Goal: Task Accomplishment & Management: Complete application form

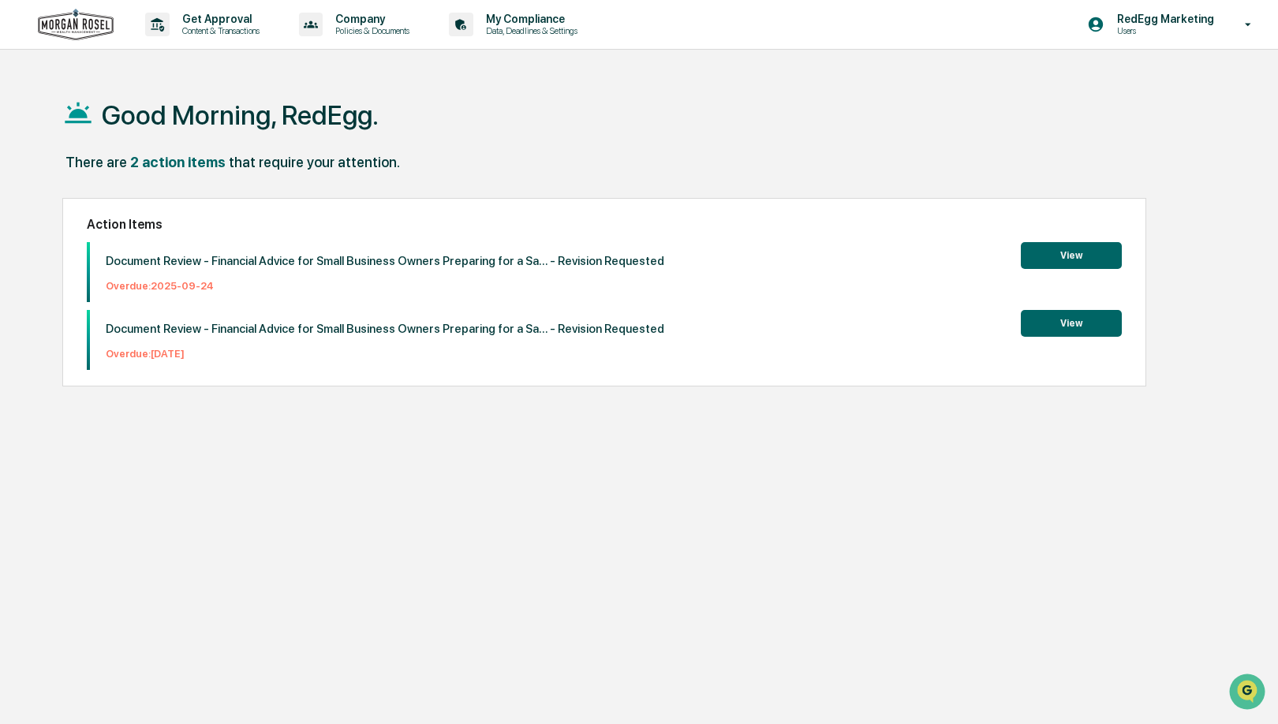
click at [1067, 256] on button "View" at bounding box center [1071, 255] width 101 height 27
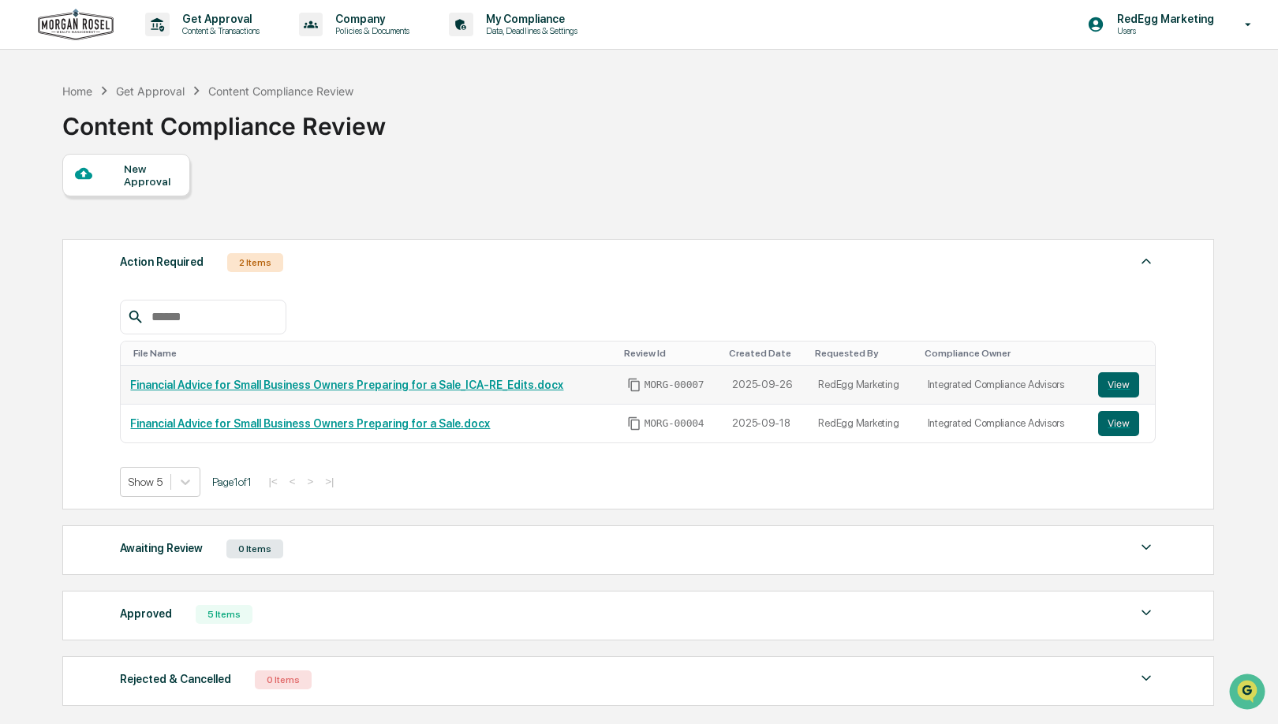
click at [519, 391] on link "Financial Advice for Small Business Owners Preparing for a Sale_ICA-RE_Edits.do…" at bounding box center [346, 385] width 433 height 13
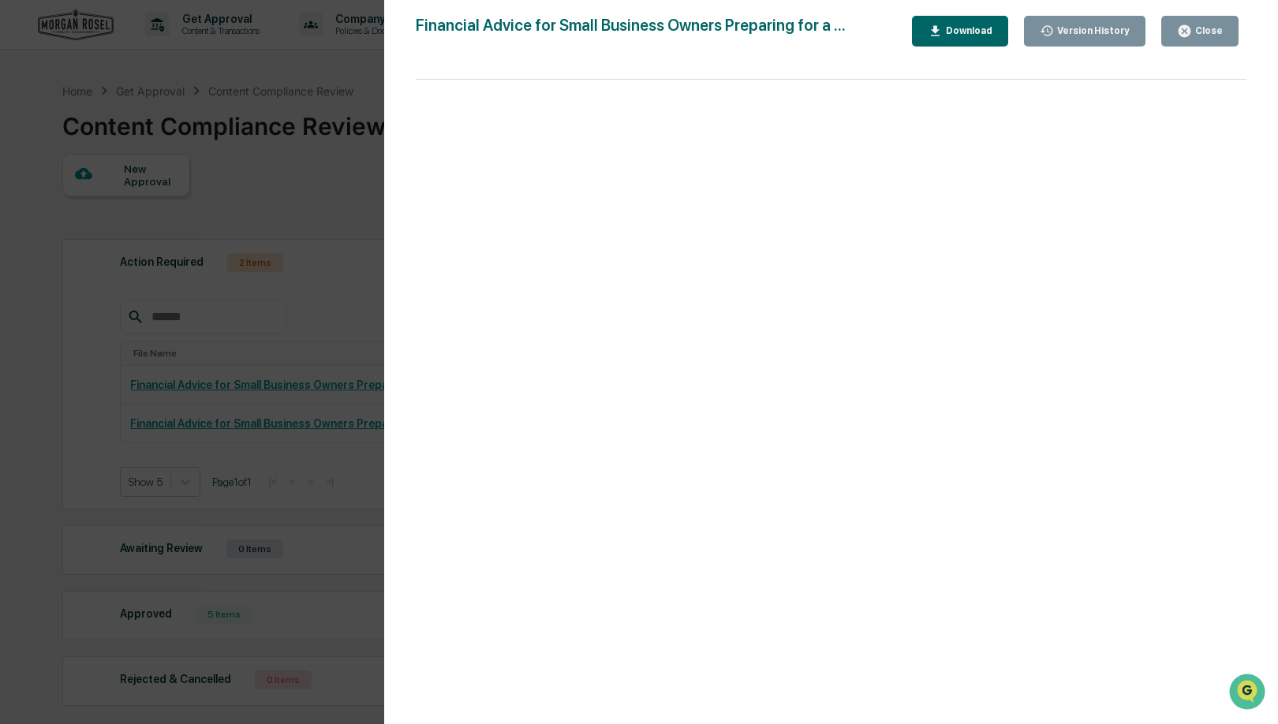
click at [932, 40] on button "Download" at bounding box center [960, 31] width 96 height 31
click at [1188, 38] on icon "button" at bounding box center [1184, 31] width 15 height 15
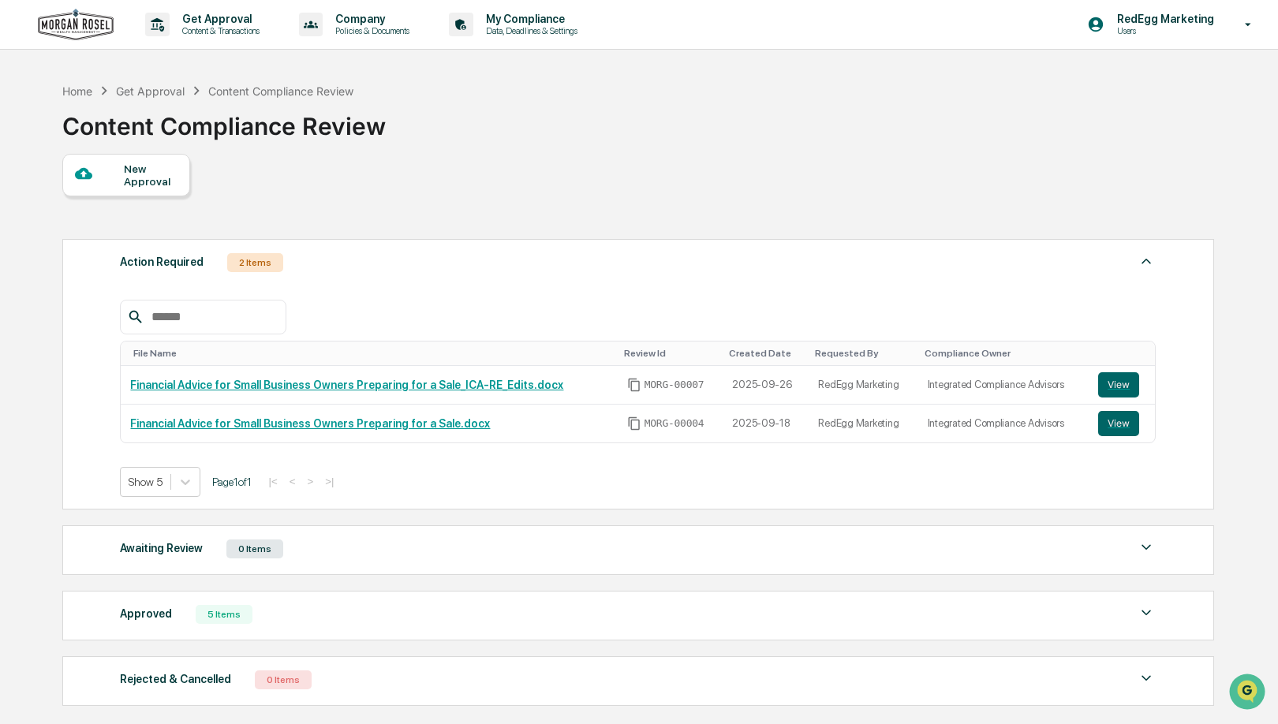
click at [149, 174] on div "New Approval" at bounding box center [150, 174] width 53 height 25
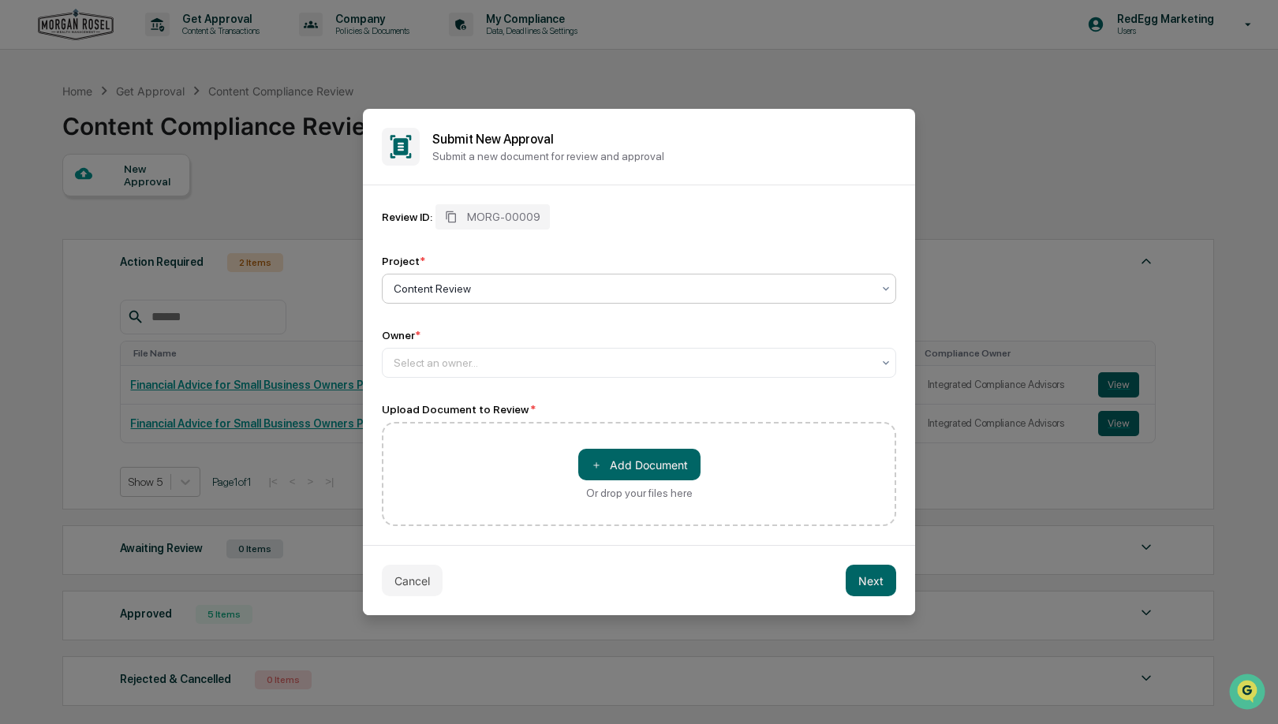
click at [467, 293] on div at bounding box center [633, 289] width 478 height 16
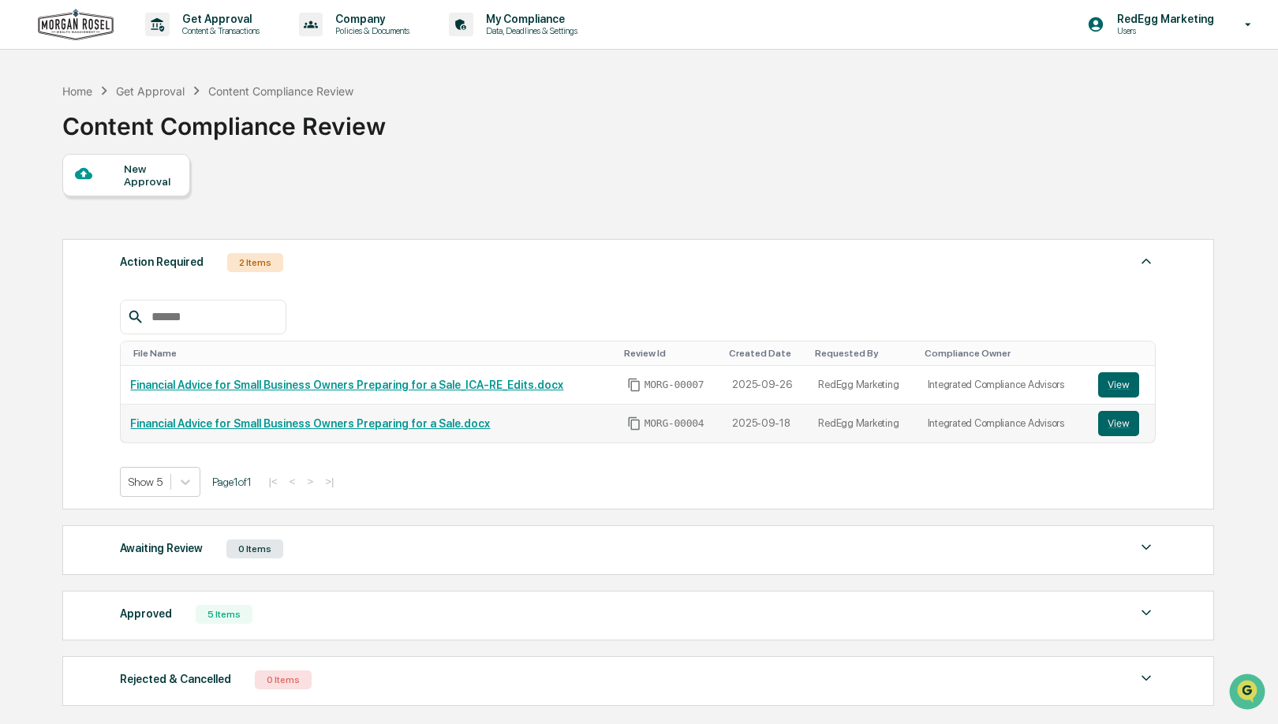
scroll to position [21, 0]
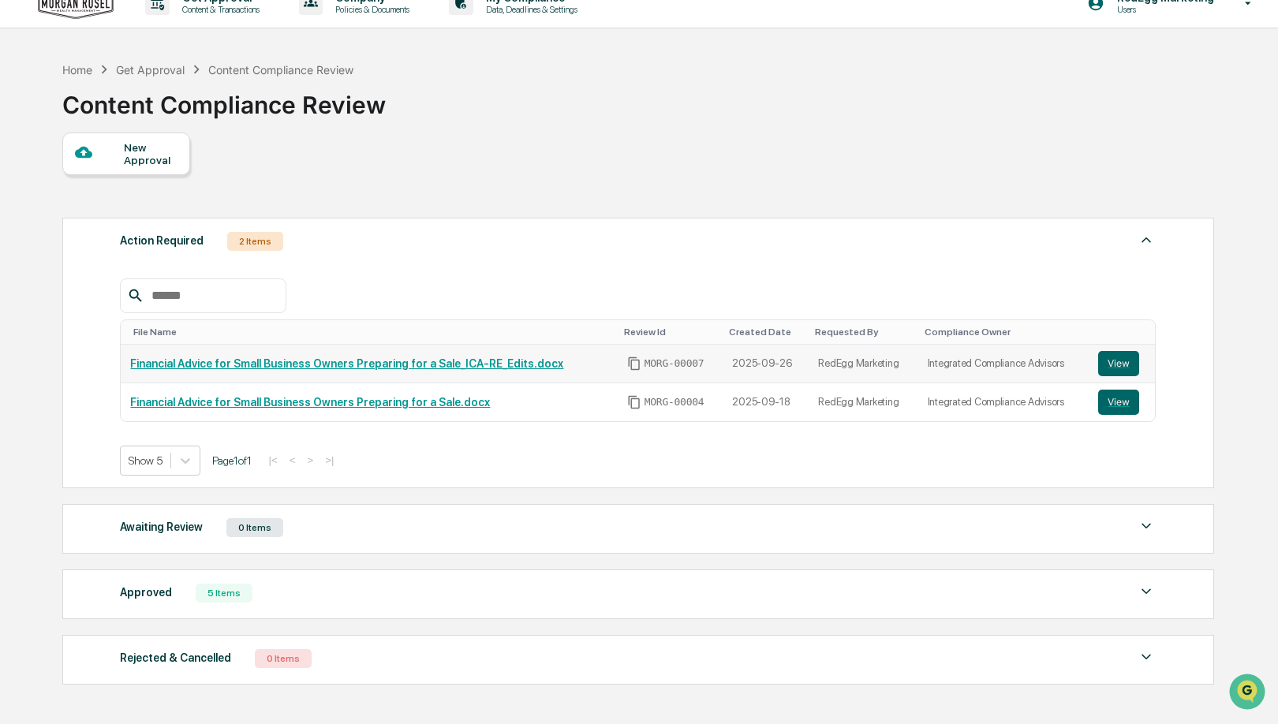
click at [270, 367] on link "Financial Advice for Small Business Owners Preparing for a Sale_ICA-RE_Edits.do…" at bounding box center [346, 363] width 433 height 13
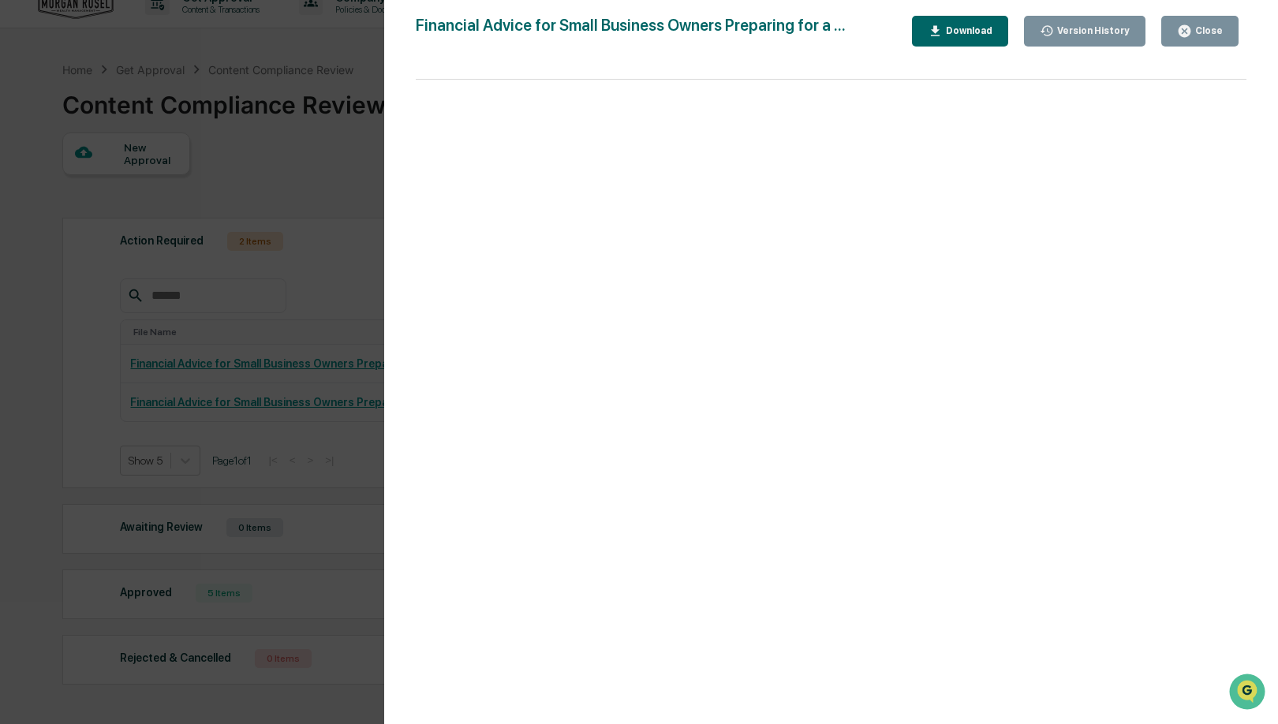
click at [1192, 37] on icon "button" at bounding box center [1184, 31] width 15 height 15
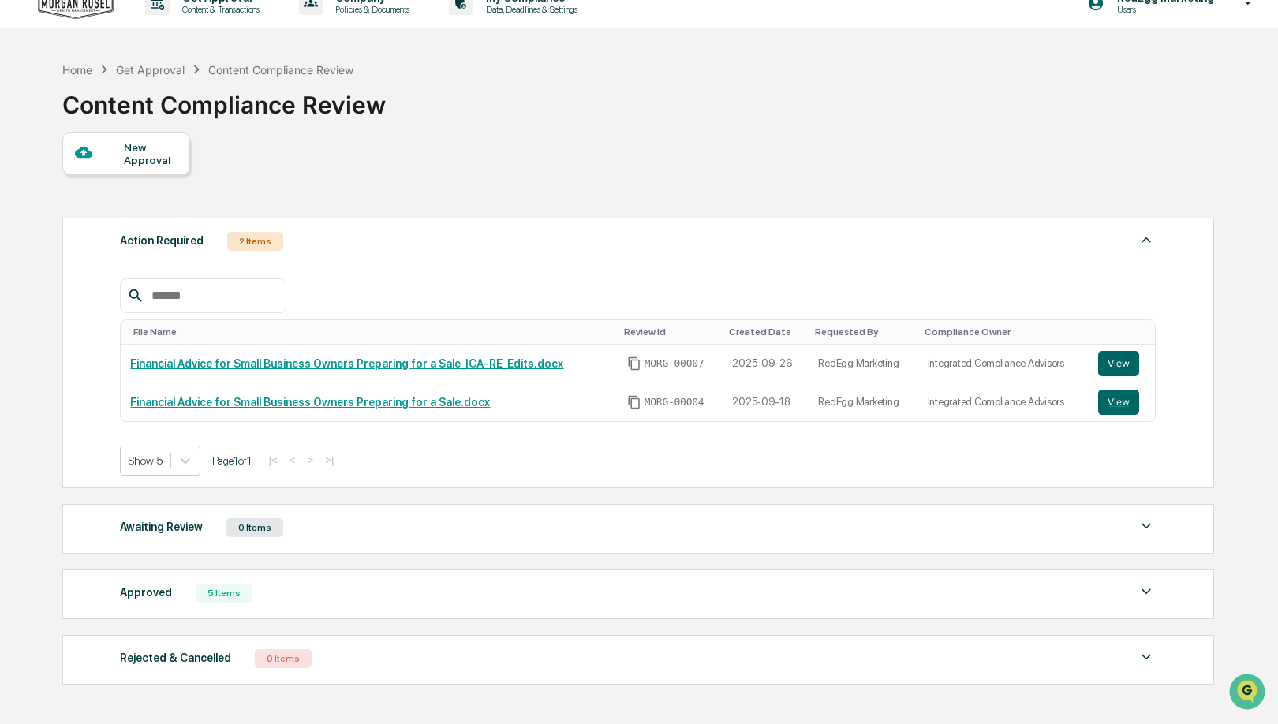
click at [136, 162] on div "New Approval" at bounding box center [150, 153] width 53 height 25
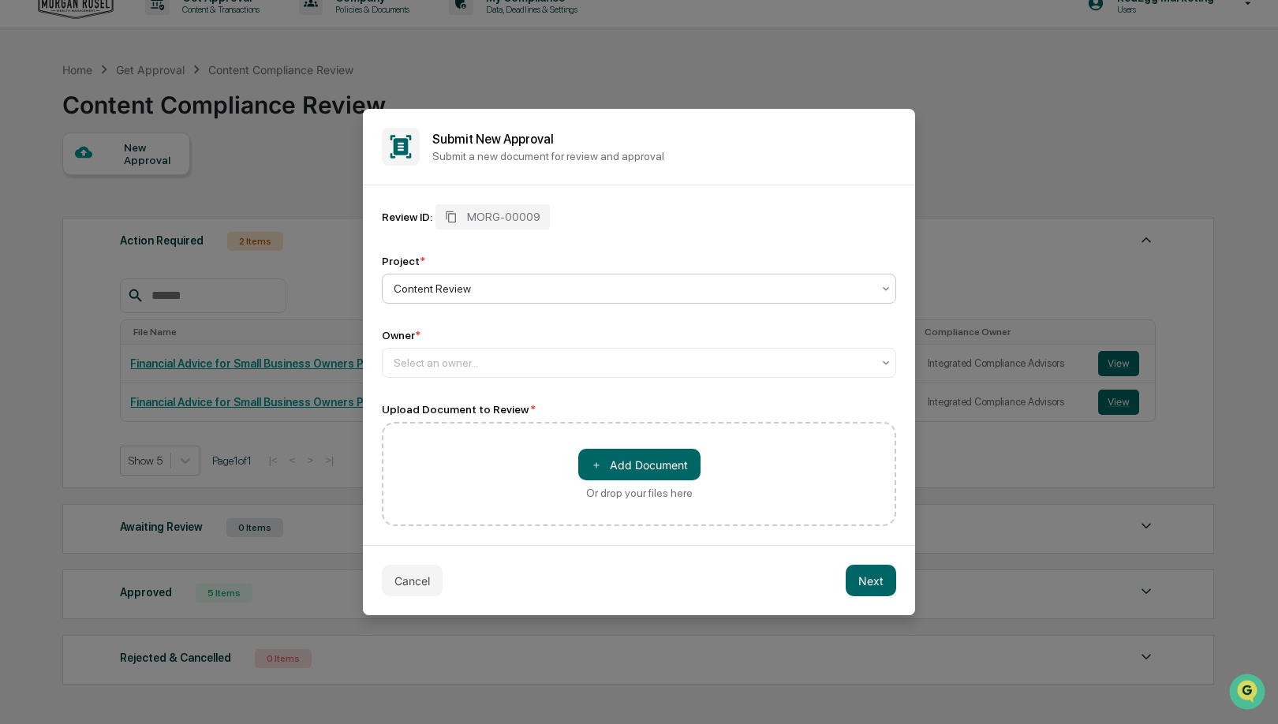
drag, startPoint x: 450, startPoint y: 275, endPoint x: 466, endPoint y: 286, distance: 19.9
click at [450, 275] on div "Content Review" at bounding box center [639, 289] width 514 height 30
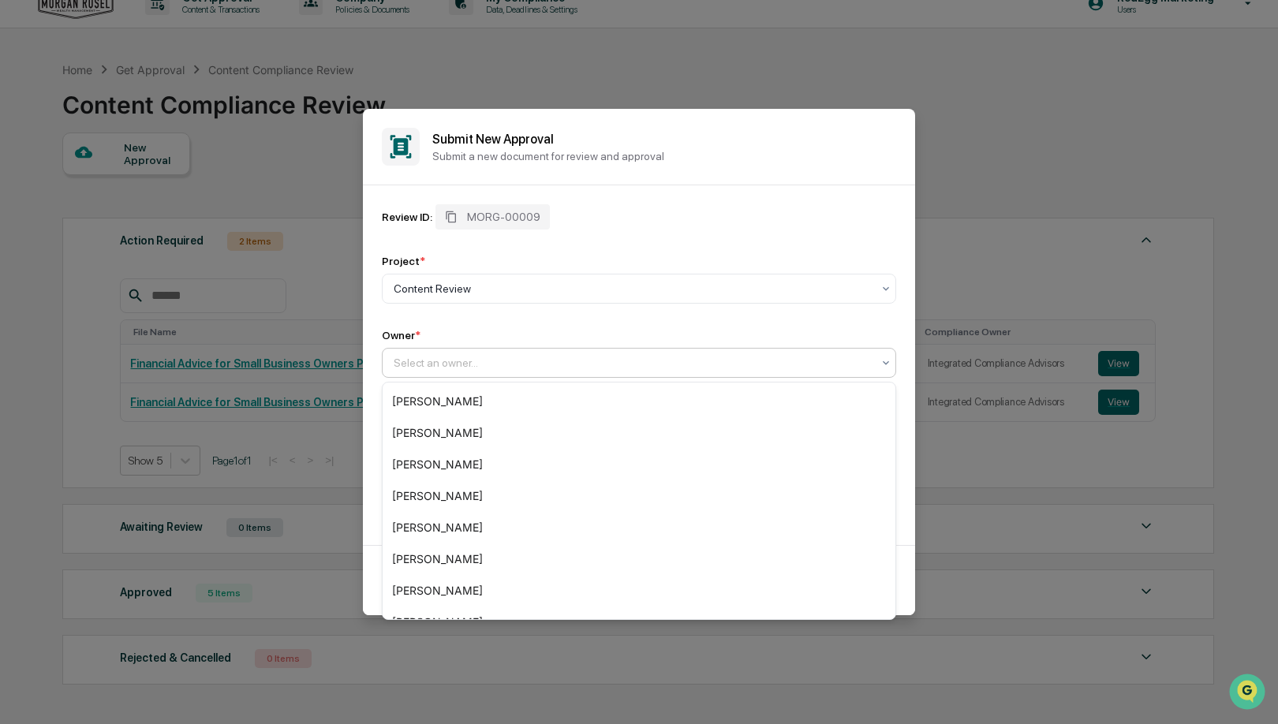
click at [554, 360] on div at bounding box center [633, 363] width 478 height 16
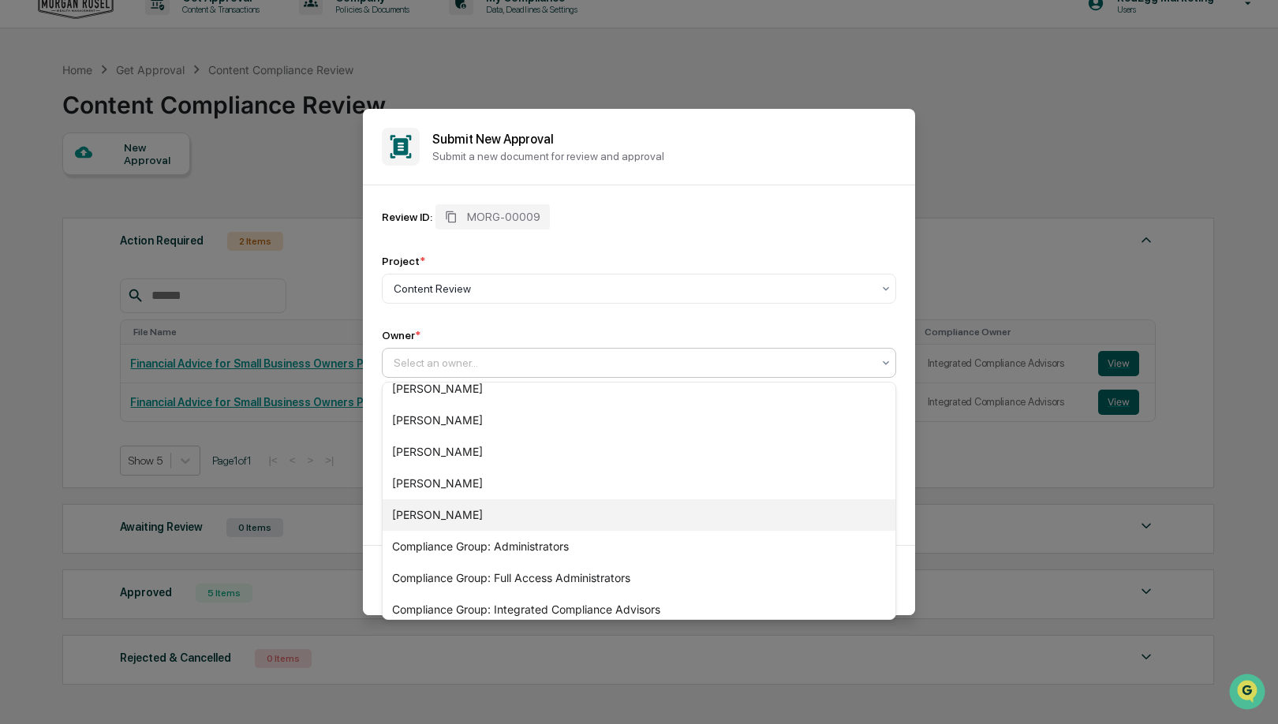
scroll to position [180, 0]
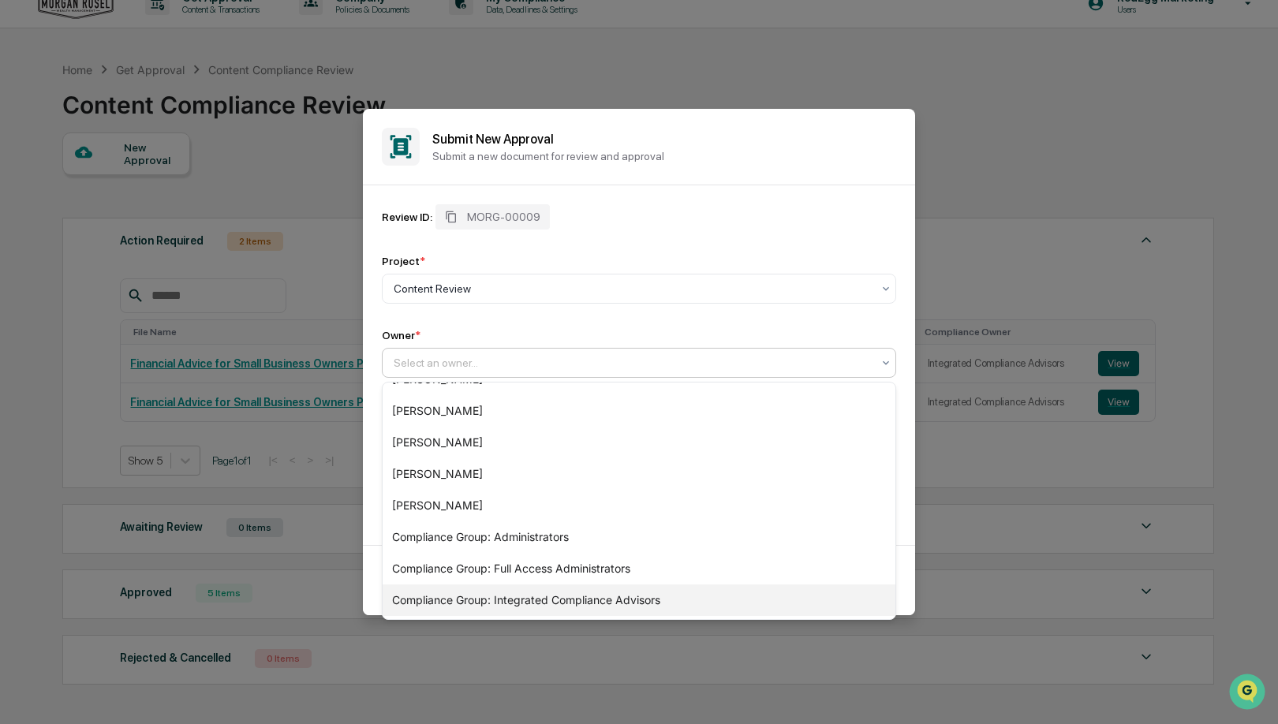
click at [580, 600] on div "Compliance Group: Integrated Compliance Advisors" at bounding box center [639, 600] width 513 height 32
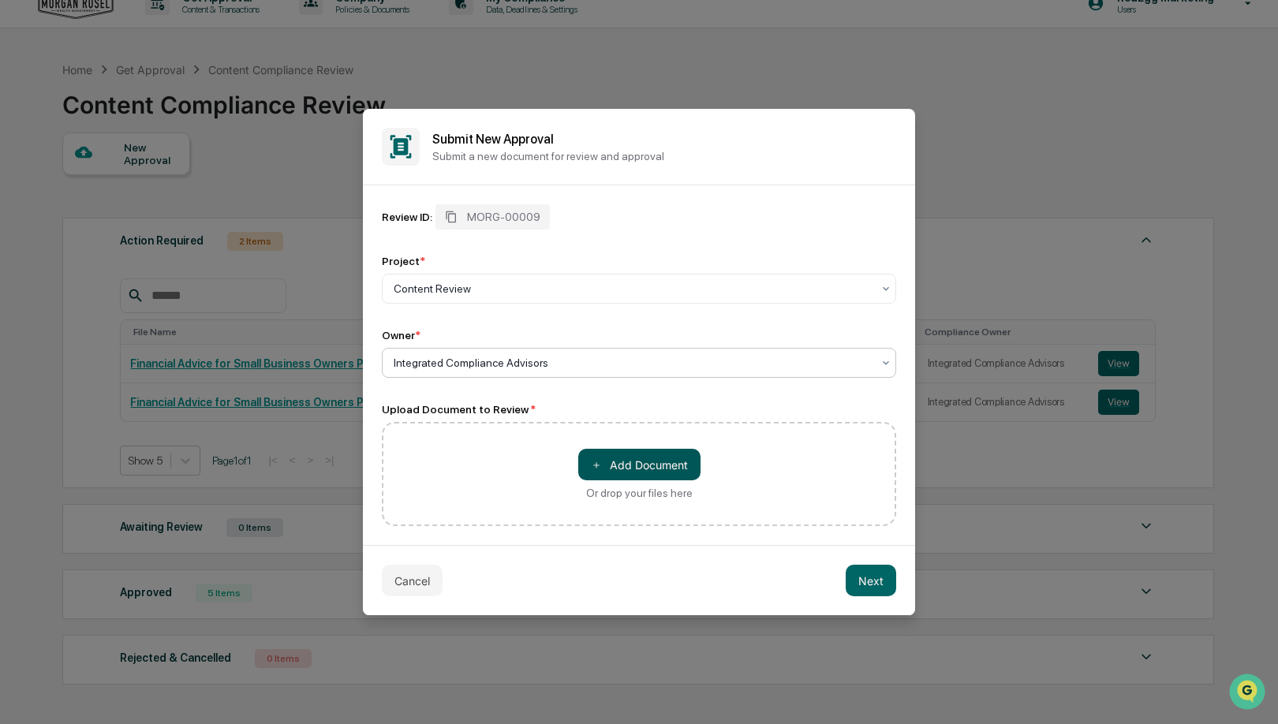
click at [640, 464] on button "＋ Add Document" at bounding box center [639, 465] width 122 height 32
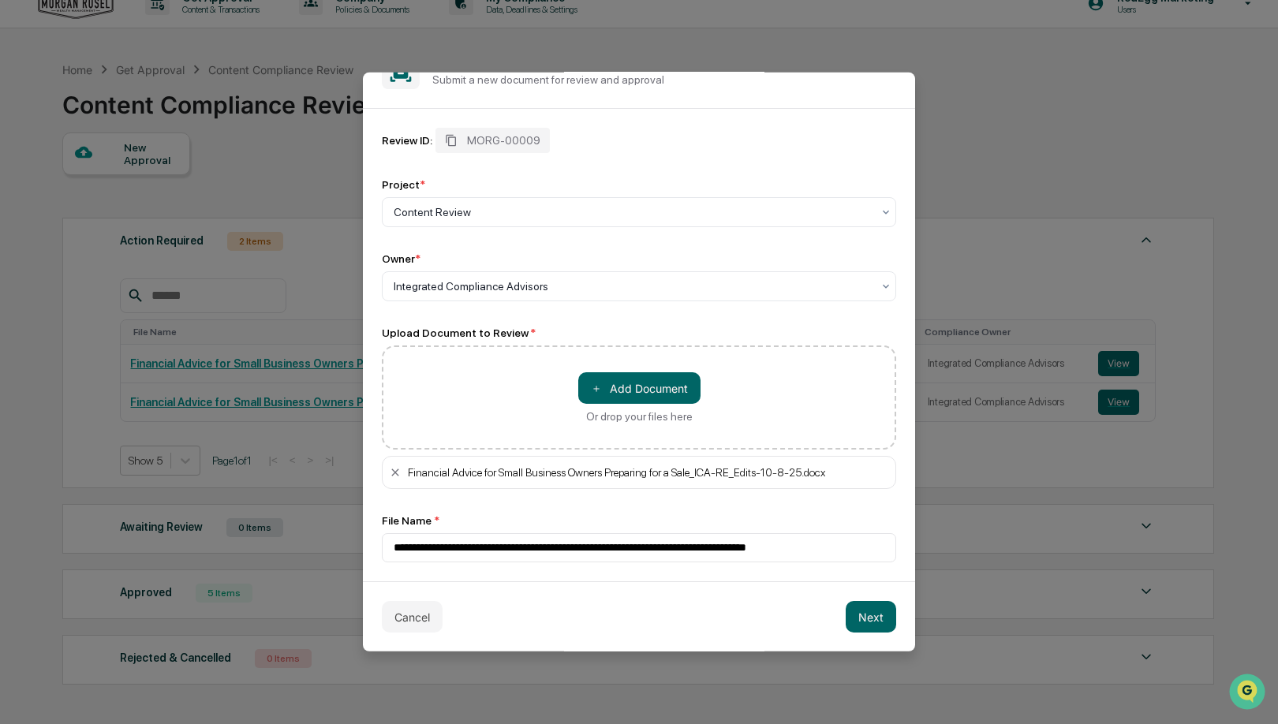
scroll to position [46, 0]
click at [872, 617] on button "Next" at bounding box center [870, 617] width 50 height 32
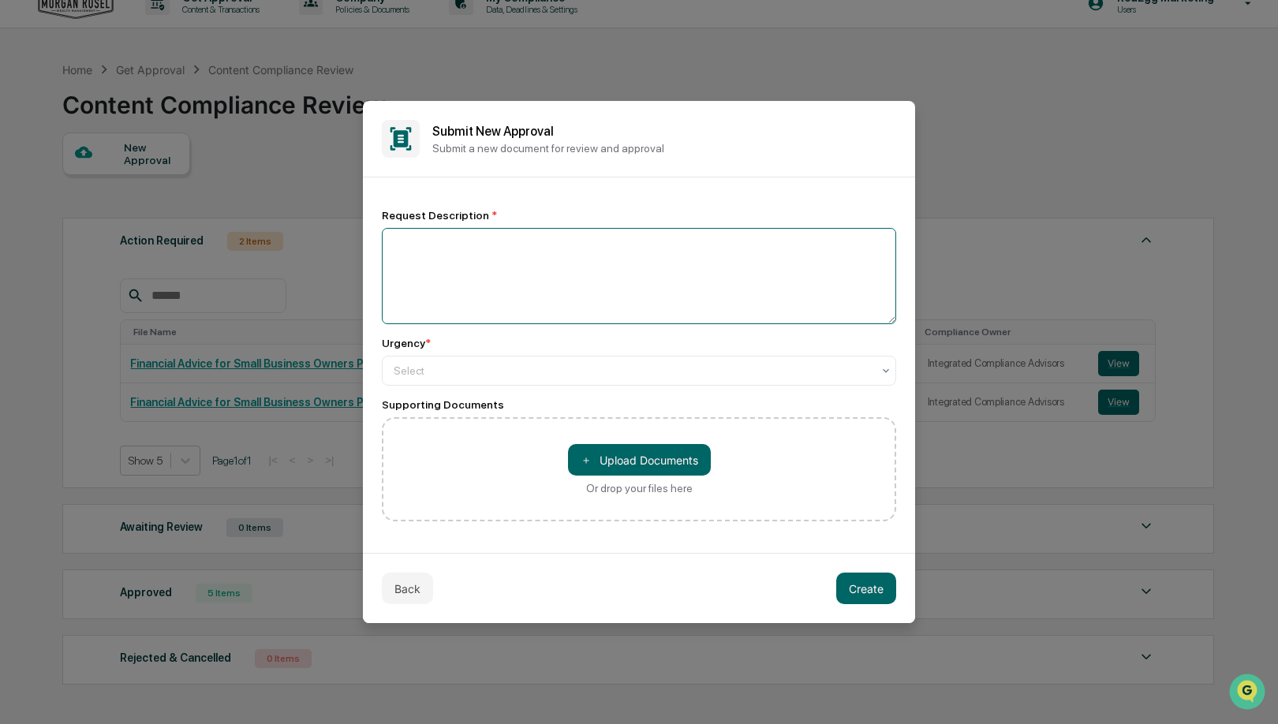
click at [500, 283] on textarea at bounding box center [639, 276] width 514 height 96
type textarea "*"
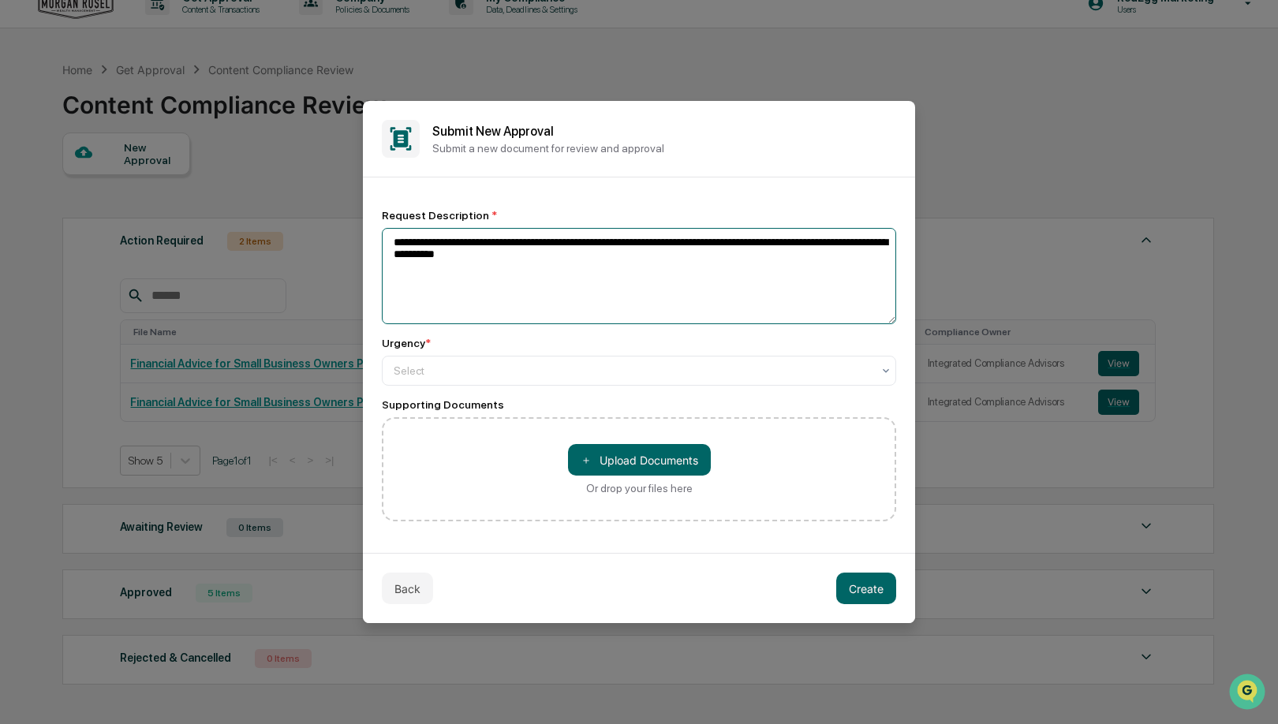
click at [692, 289] on textarea "**********" at bounding box center [639, 276] width 514 height 96
click at [563, 271] on textarea "**********" at bounding box center [639, 276] width 514 height 96
click at [868, 278] on textarea "**********" at bounding box center [639, 276] width 514 height 96
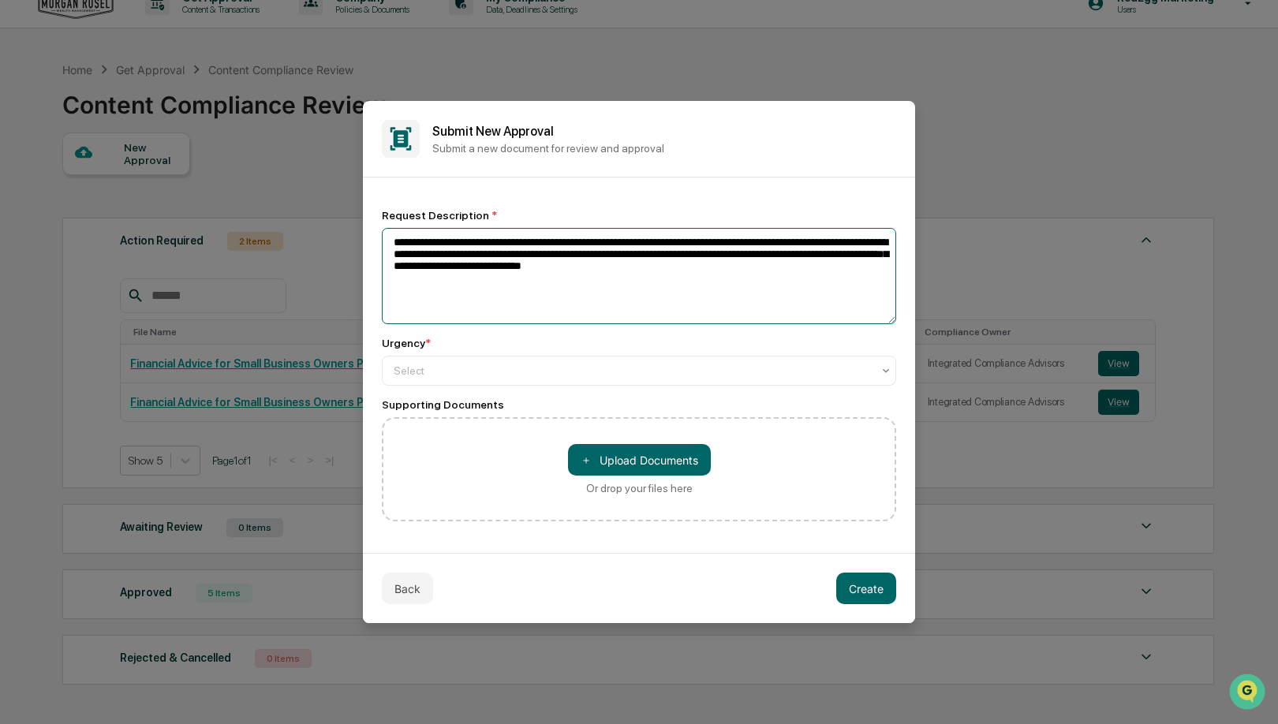
paste textarea "**********"
drag, startPoint x: 552, startPoint y: 301, endPoint x: 480, endPoint y: 287, distance: 73.9
click at [480, 287] on textarea "**********" at bounding box center [639, 276] width 514 height 96
type textarea "**********"
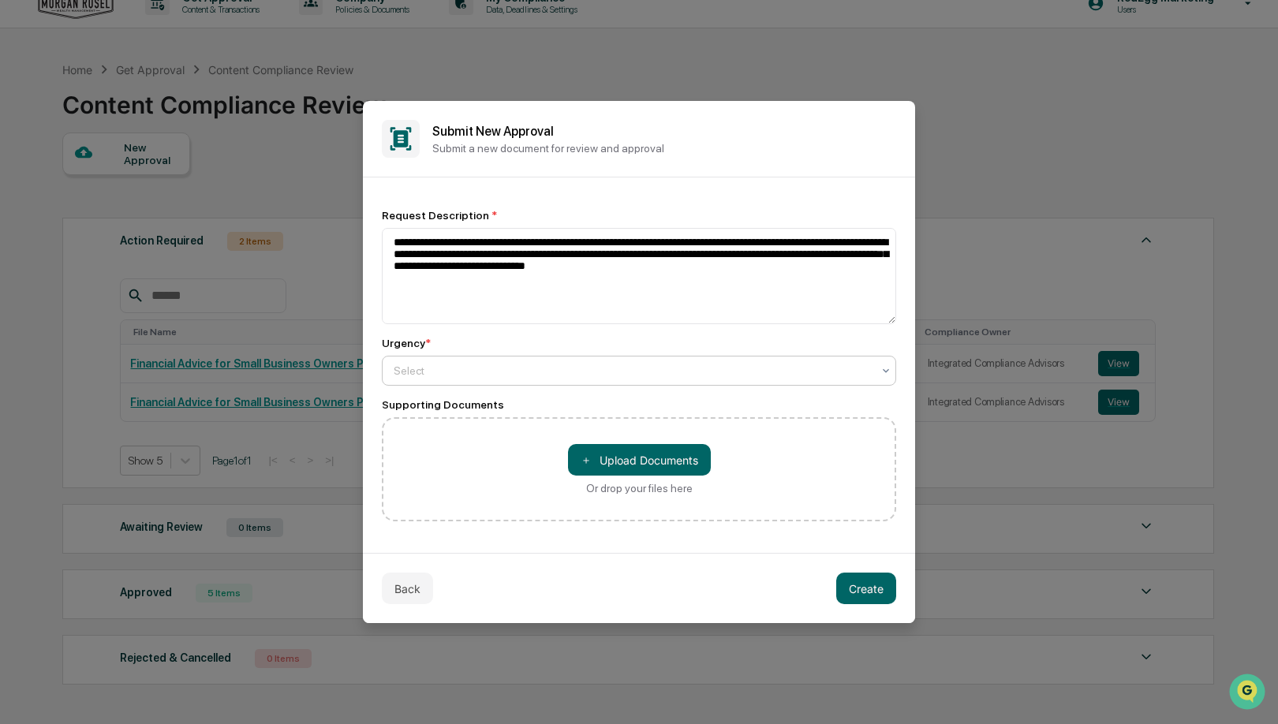
click at [816, 374] on div at bounding box center [633, 371] width 478 height 16
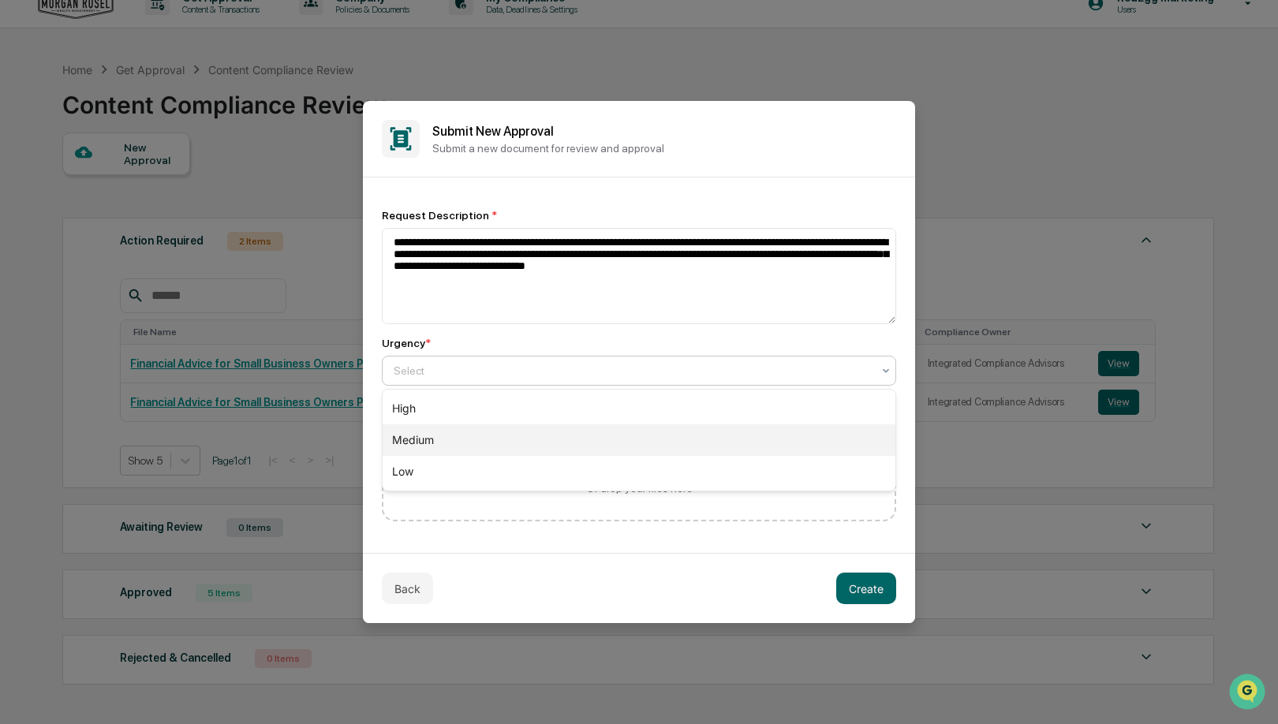
click at [644, 440] on div "Medium" at bounding box center [639, 440] width 513 height 32
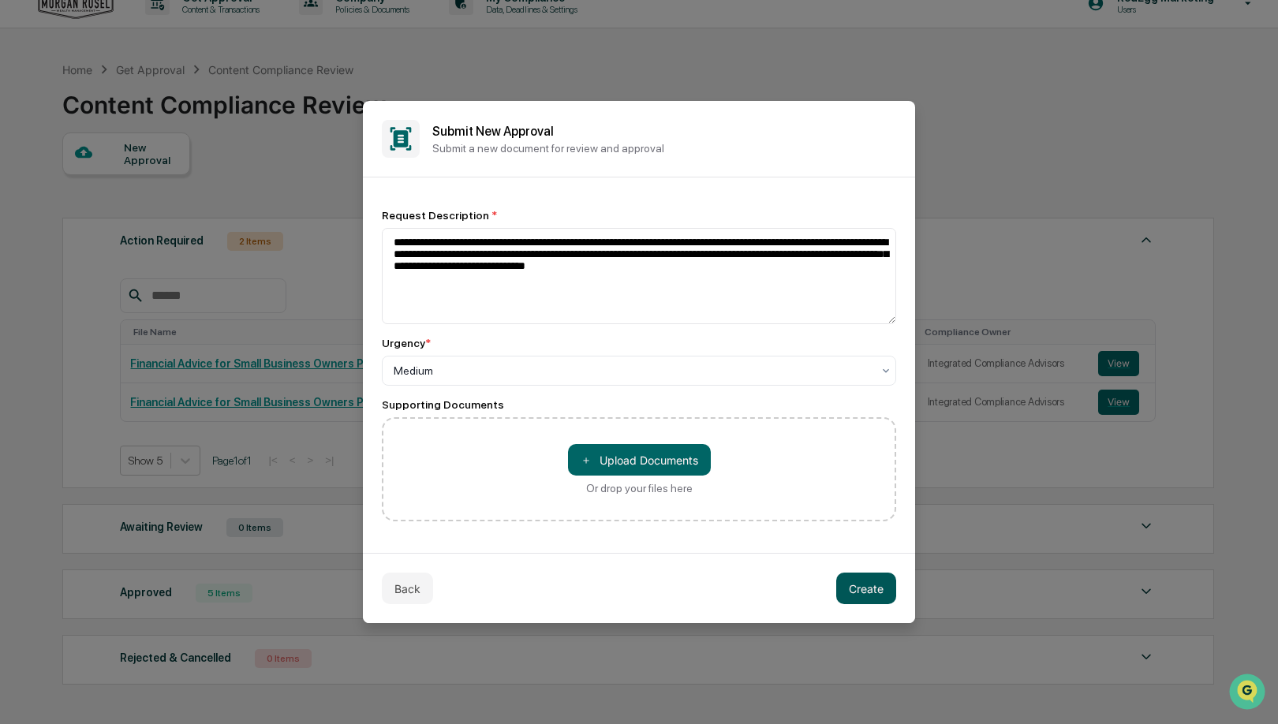
click at [864, 592] on button "Create" at bounding box center [866, 589] width 60 height 32
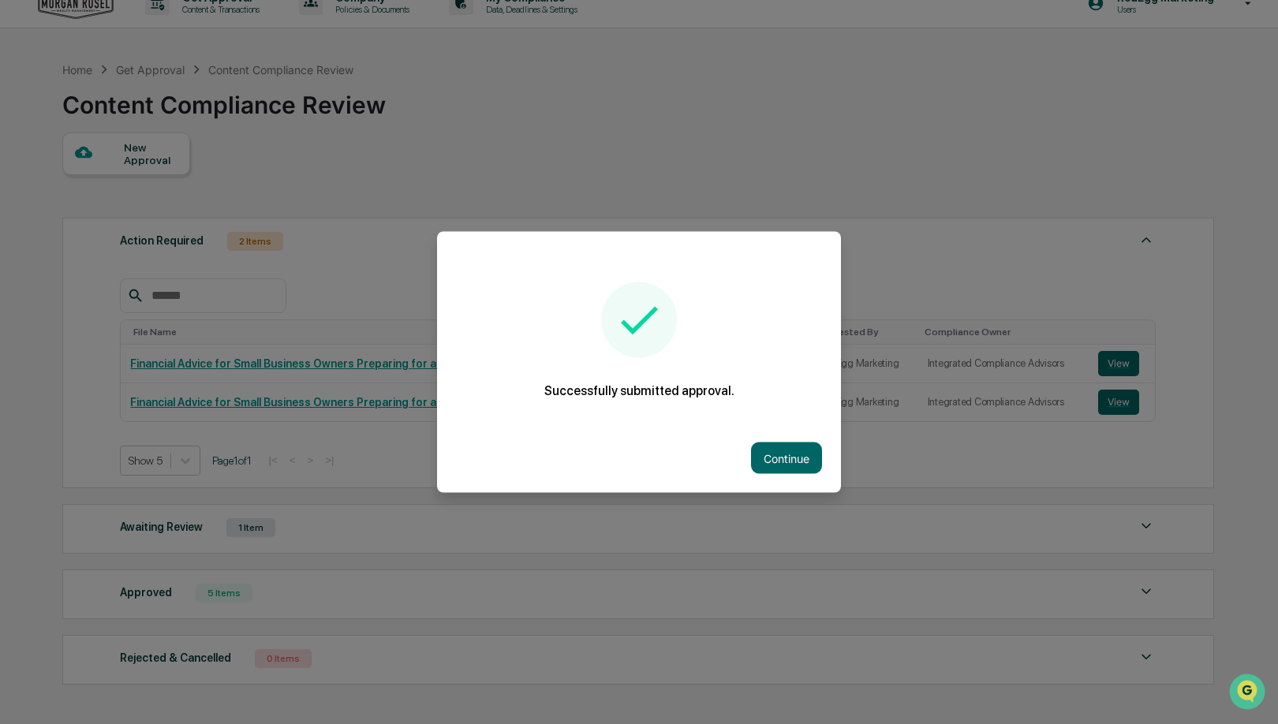
drag, startPoint x: 797, startPoint y: 466, endPoint x: 788, endPoint y: 450, distance: 18.4
click at [797, 466] on button "Continue" at bounding box center [786, 458] width 71 height 32
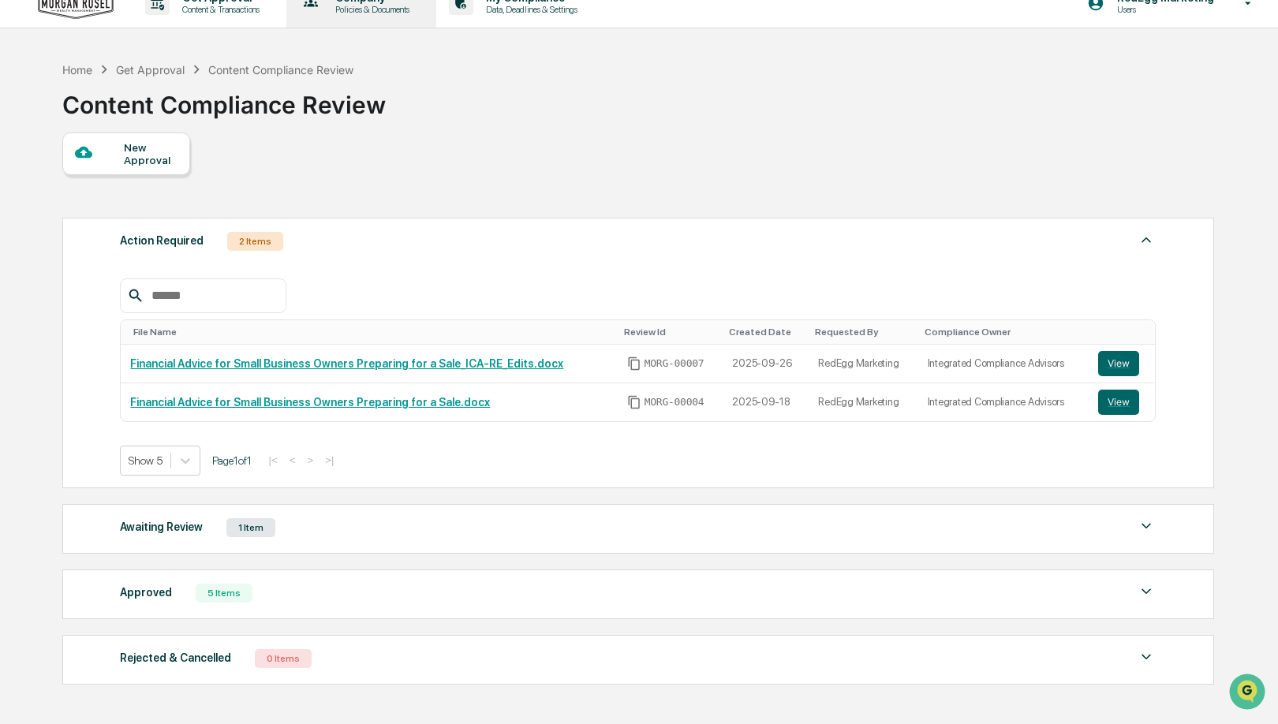
drag, startPoint x: 555, startPoint y: 142, endPoint x: 327, endPoint y: 14, distance: 261.3
click at [549, 140] on div "New Approval Action Required 2 Items File Name Review Id Created Date Requested…" at bounding box center [637, 413] width 1150 height 560
